Goal: Task Accomplishment & Management: Manage account settings

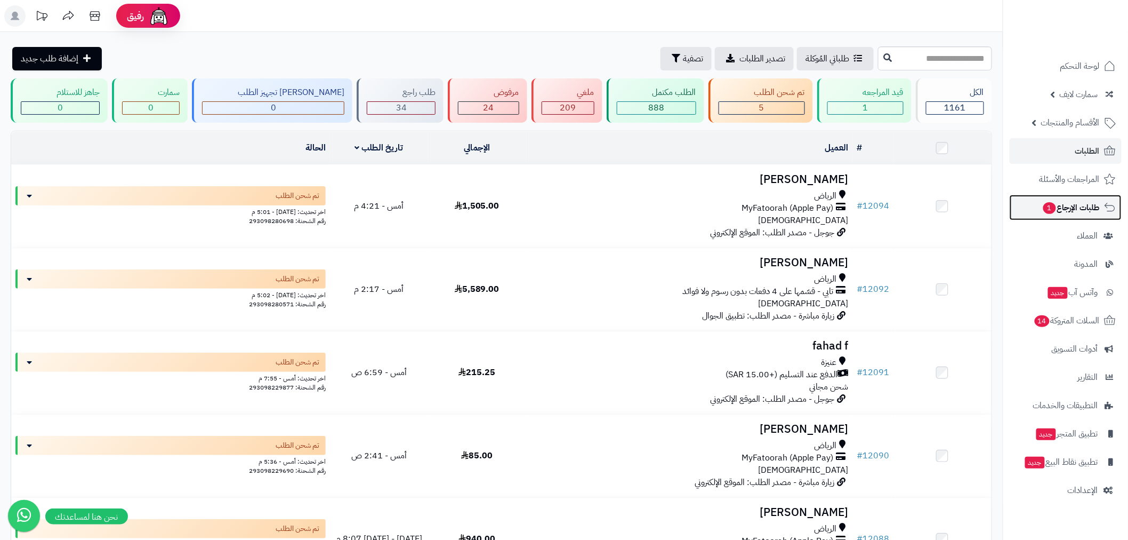
click at [1065, 211] on span "طلبات الإرجاع 1" at bounding box center [1071, 207] width 58 height 15
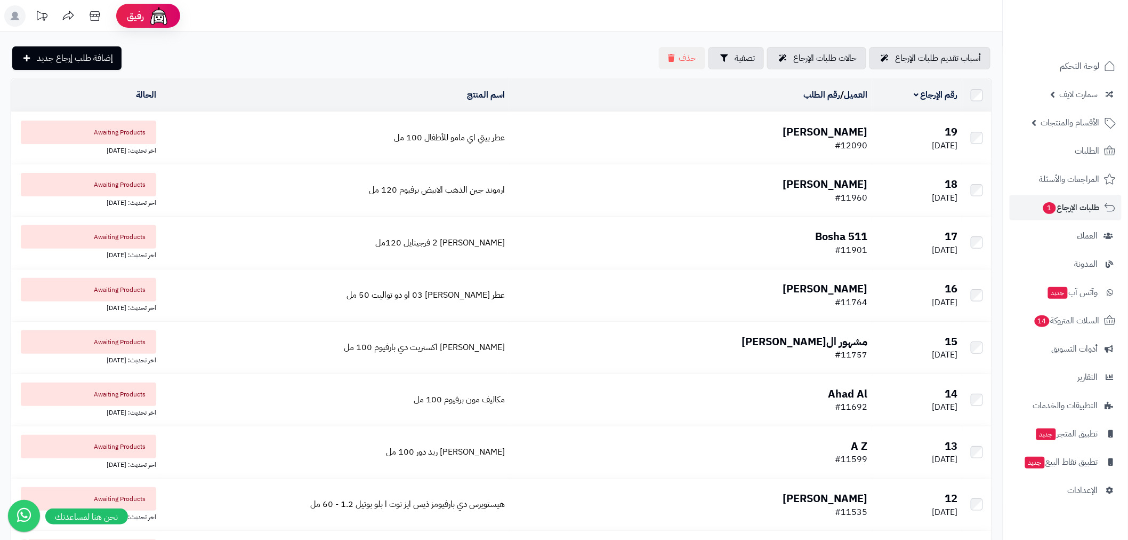
click at [810, 130] on b "[PERSON_NAME]" at bounding box center [825, 132] width 85 height 16
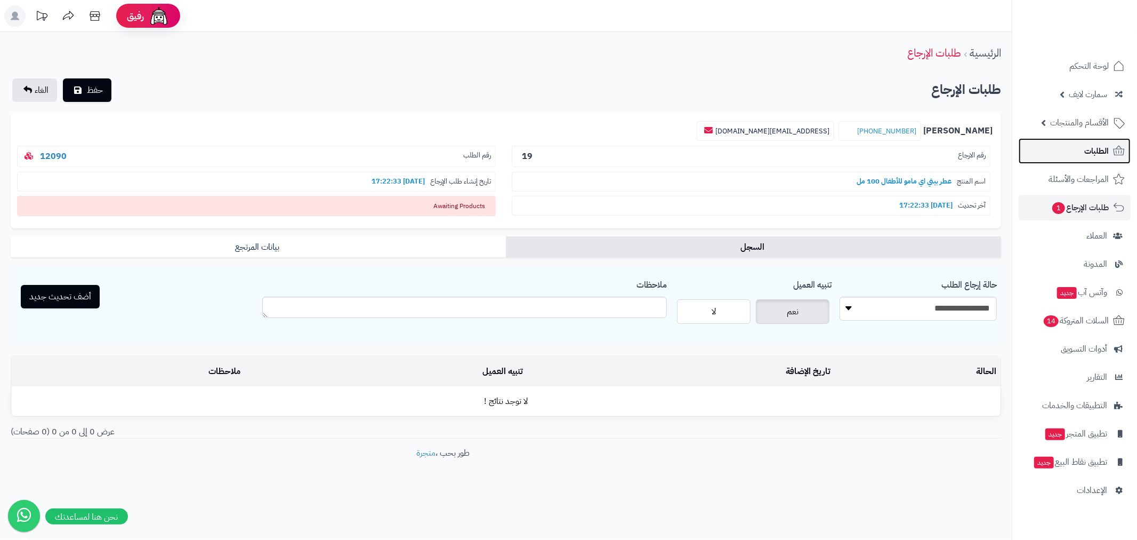
click at [1100, 148] on span "الطلبات" at bounding box center [1096, 150] width 25 height 15
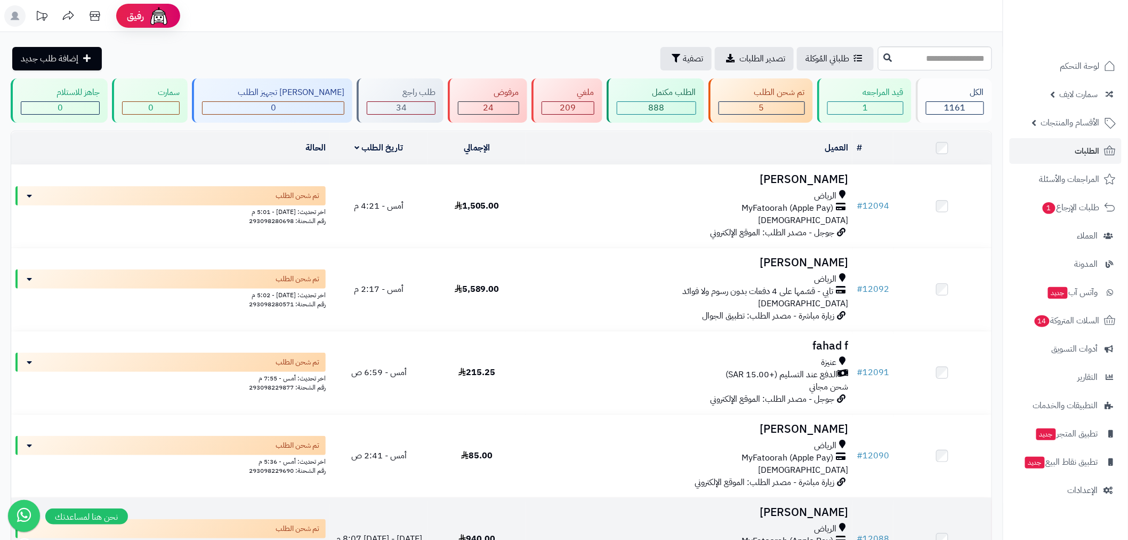
scroll to position [276, 0]
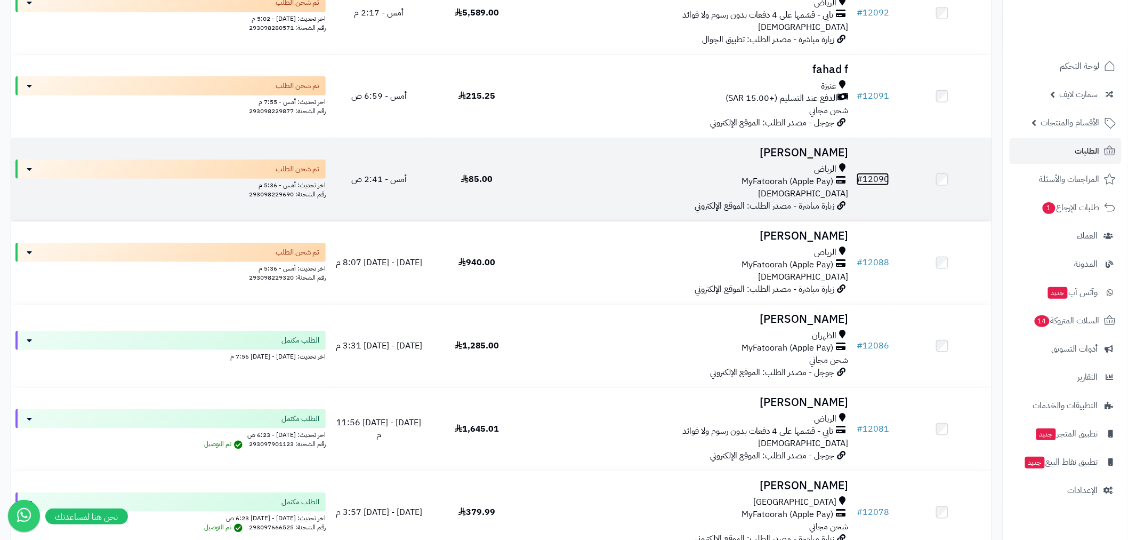
click at [881, 177] on link "# 12090" at bounding box center [873, 179] width 33 height 13
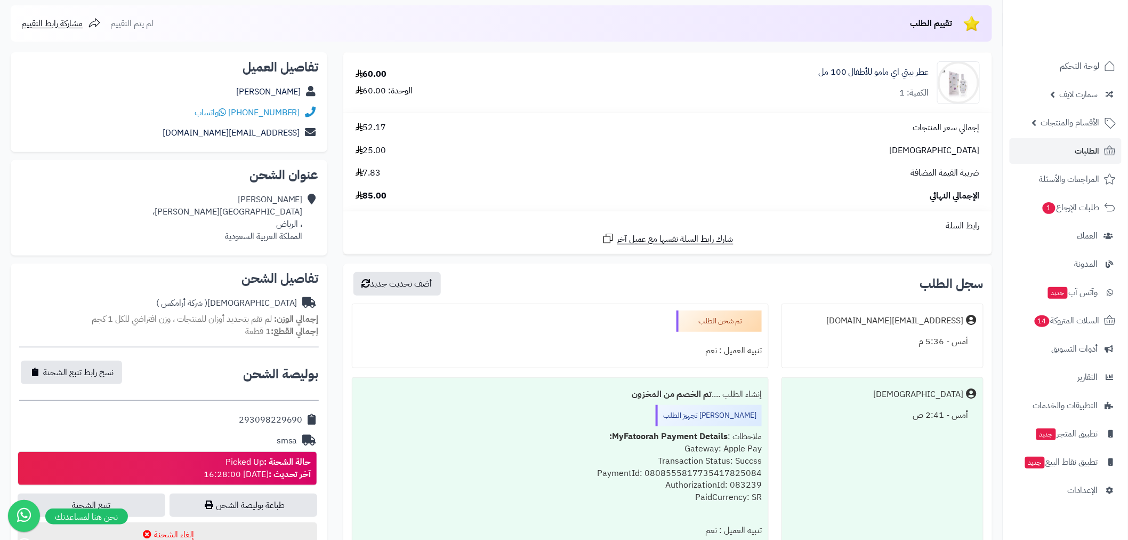
scroll to position [138, 0]
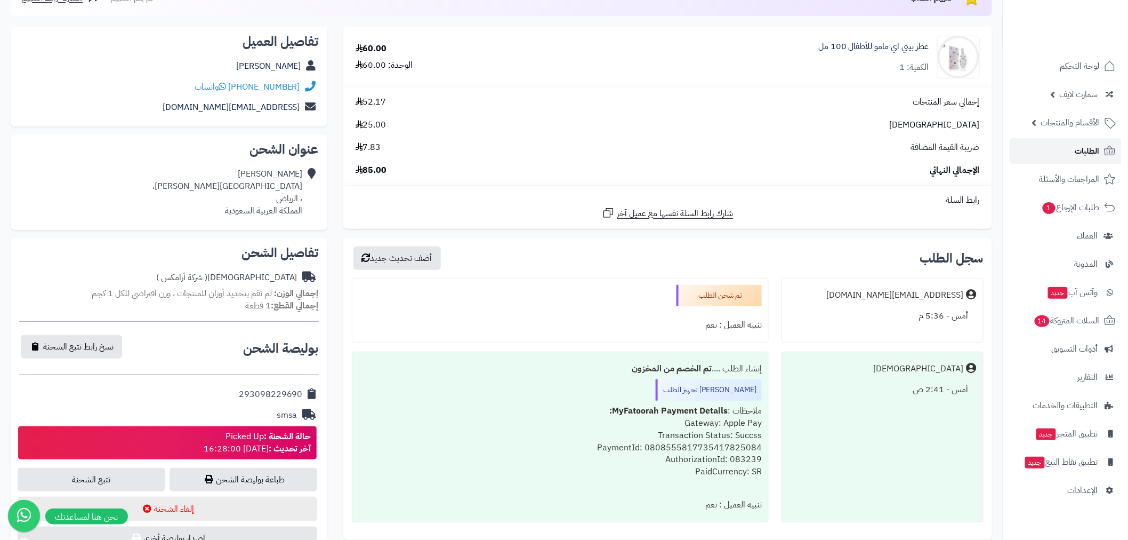
click at [1079, 156] on span "الطلبات" at bounding box center [1087, 150] width 25 height 15
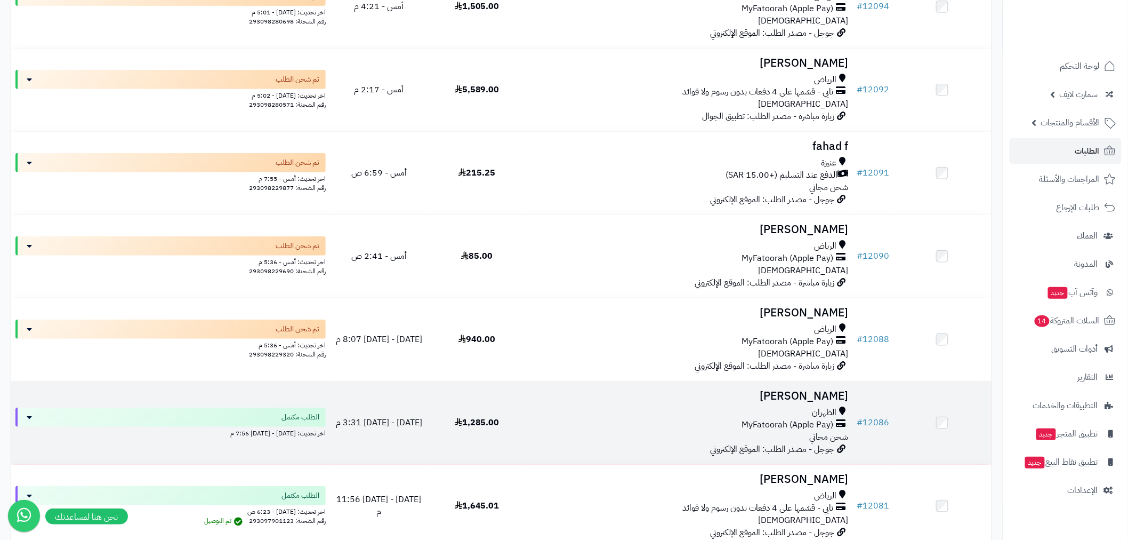
scroll to position [276, 0]
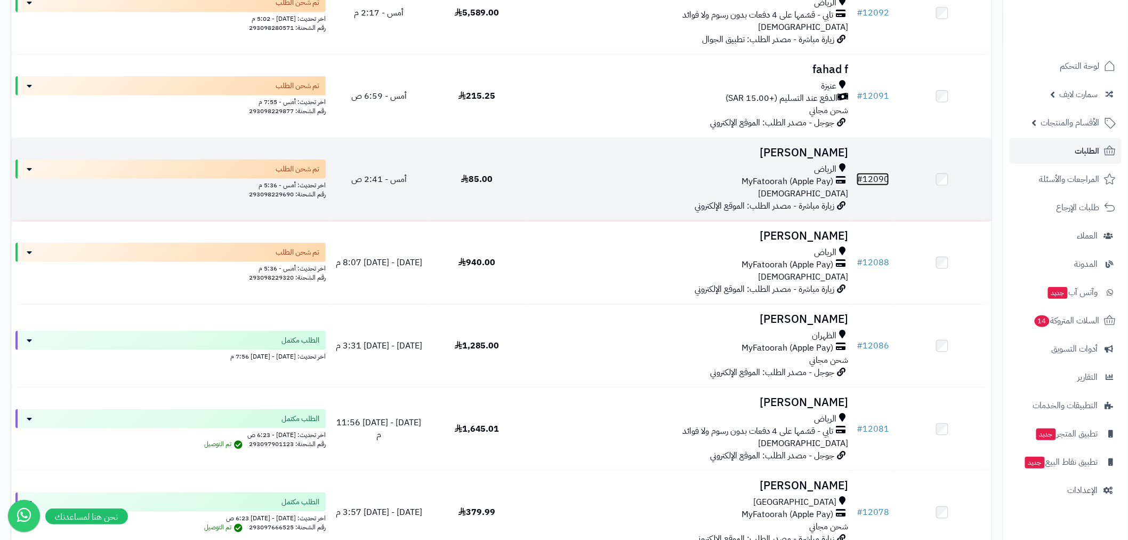
click at [883, 175] on link "# 12090" at bounding box center [873, 179] width 33 height 13
